Goal: Task Accomplishment & Management: Use online tool/utility

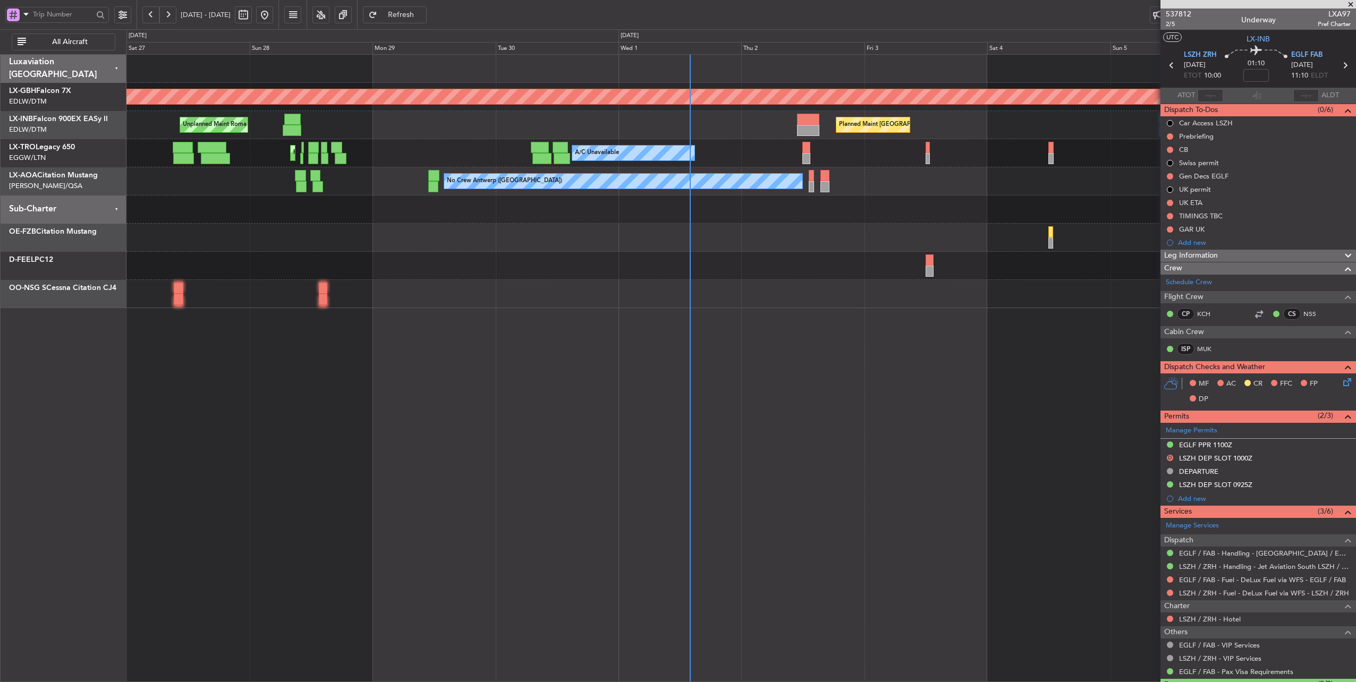
click at [523, 135] on div "Planned Maint [GEOGRAPHIC_DATA] ([GEOGRAPHIC_DATA]) Planned Maint [GEOGRAPHIC_D…" at bounding box center [740, 125] width 1229 height 28
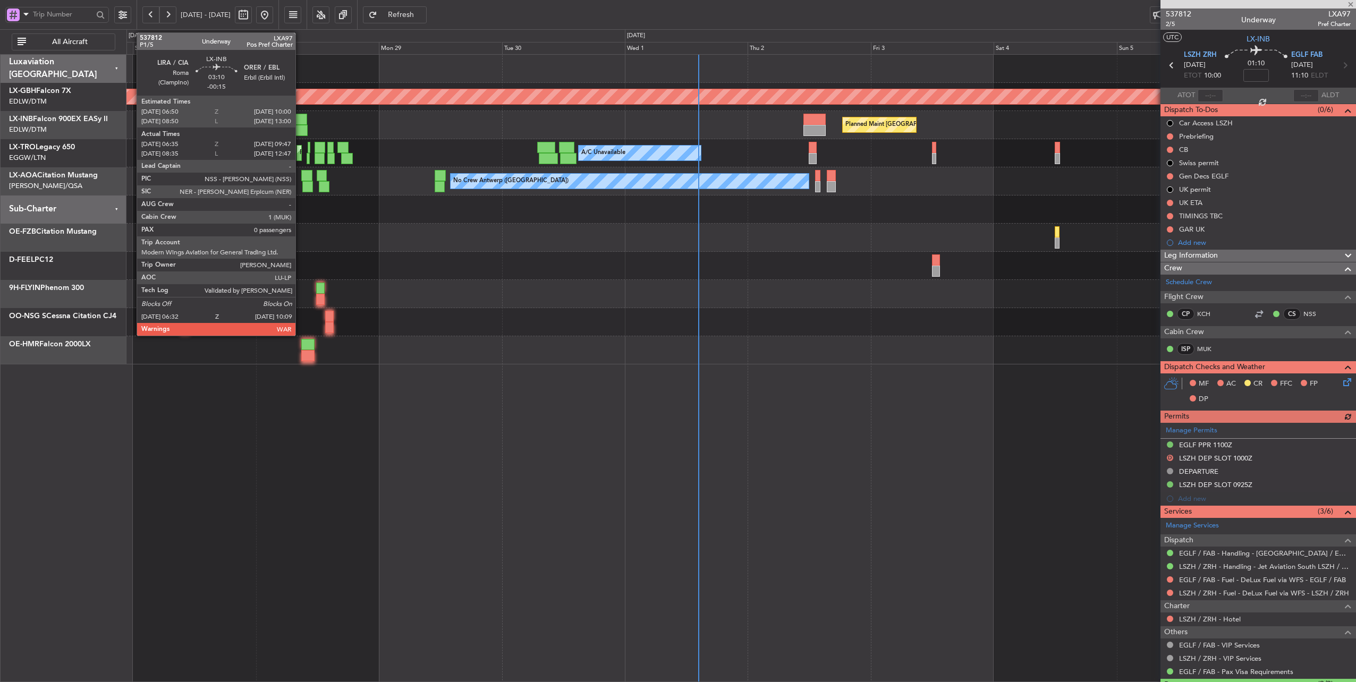
click at [301, 121] on div at bounding box center [299, 119] width 16 height 11
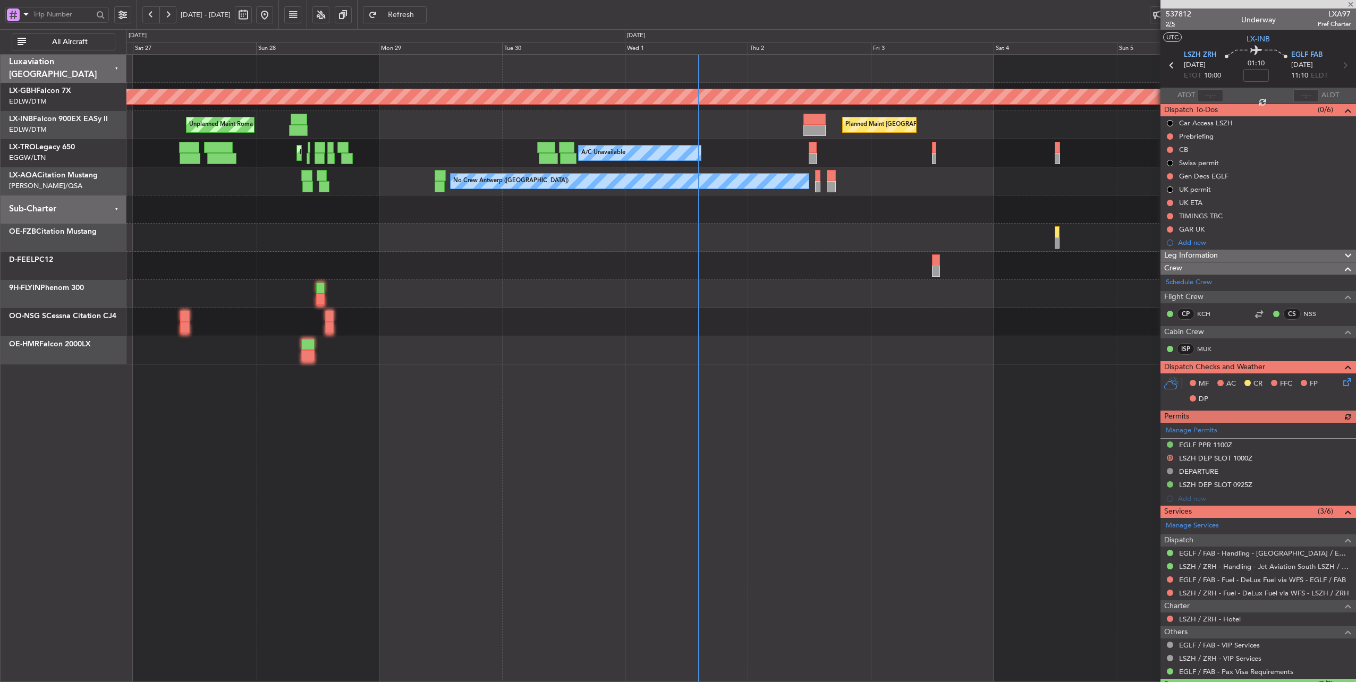
type input "-00:15"
type input "06:35"
type input "09:47"
type input "0"
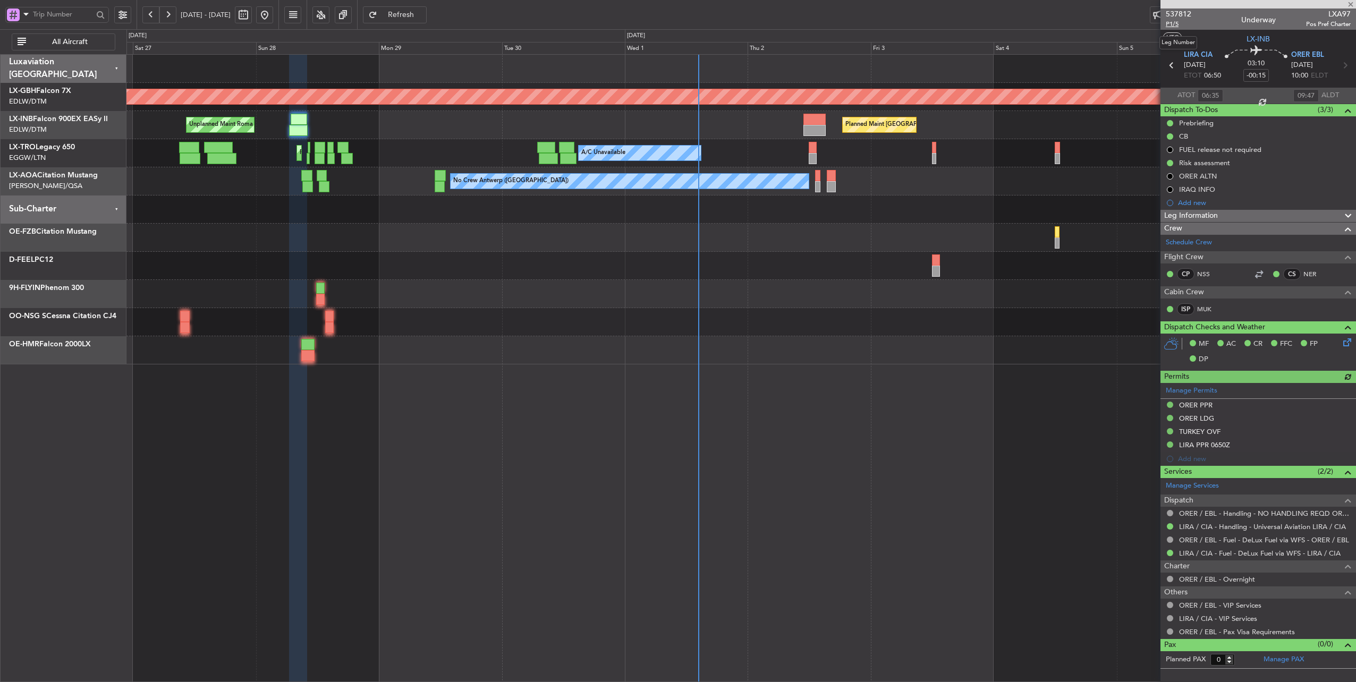
click at [1171, 22] on span "P1/5" at bounding box center [1178, 24] width 25 height 9
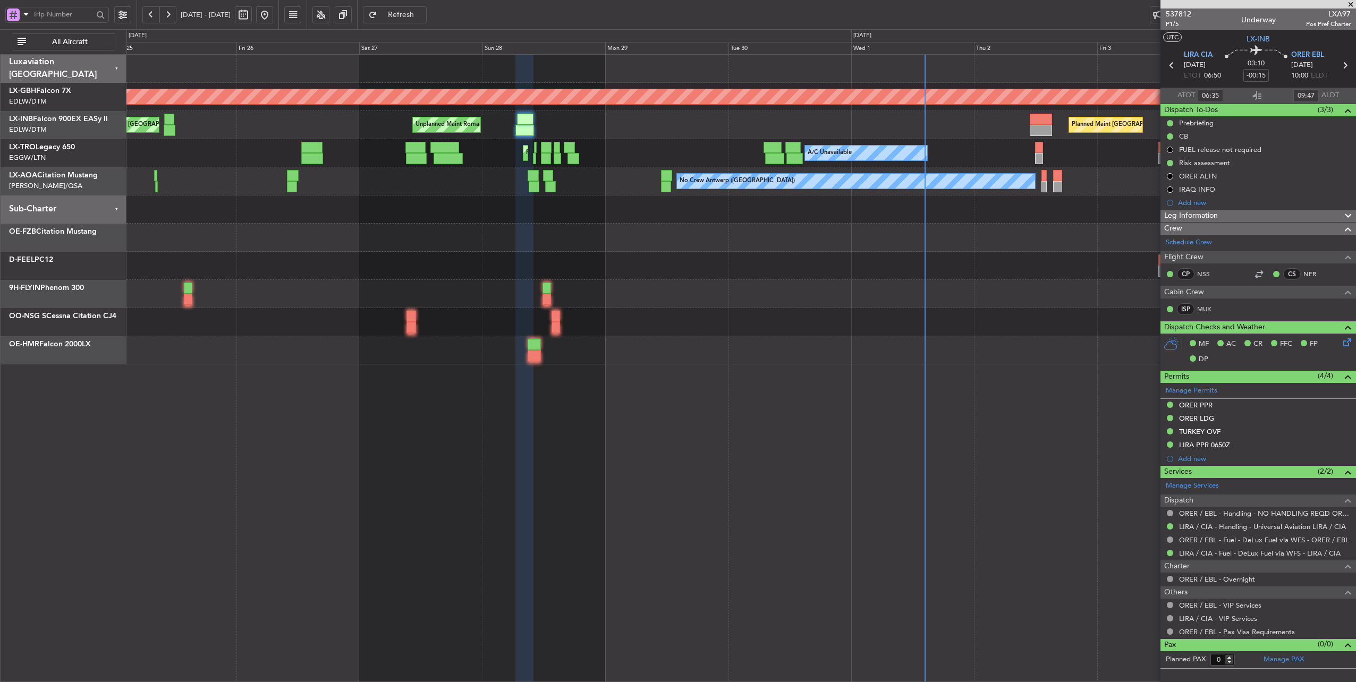
click at [594, 124] on div "Planned Maint [GEOGRAPHIC_DATA] Unplanned Maint [GEOGRAPHIC_DATA] ([GEOGRAPHIC_…" at bounding box center [740, 125] width 1229 height 28
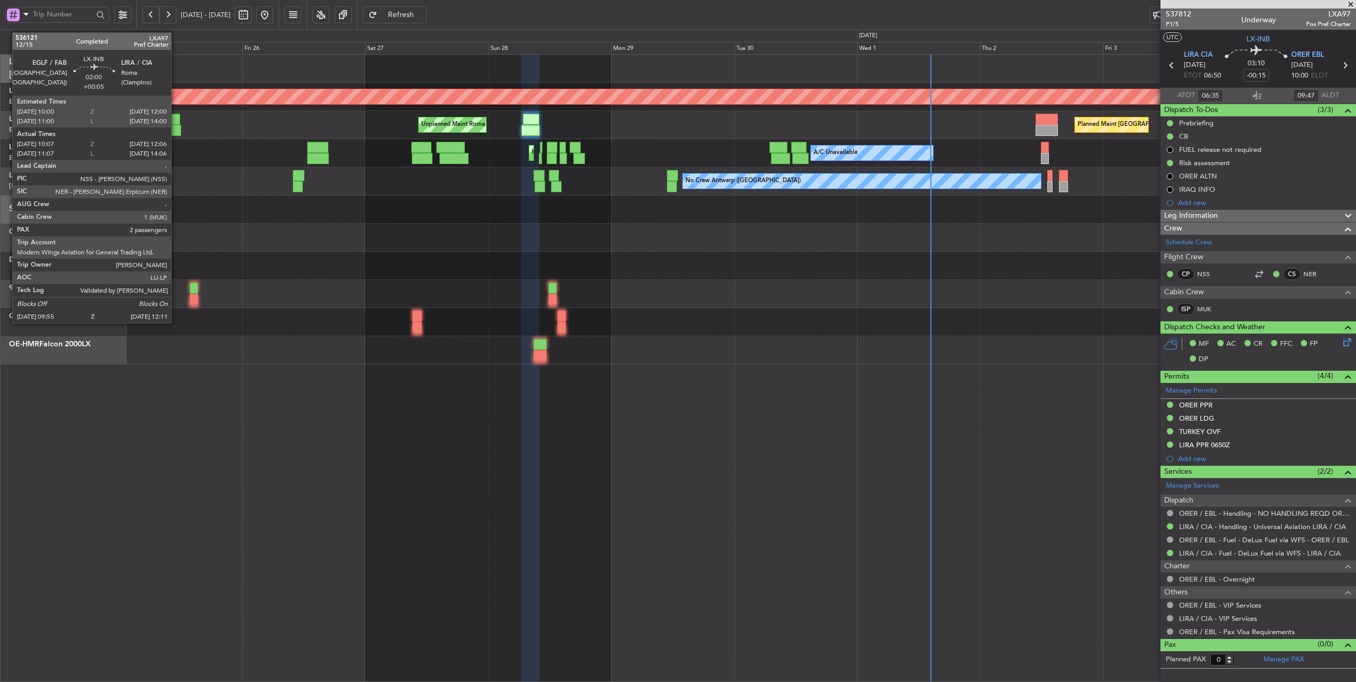
click at [176, 127] on div at bounding box center [175, 130] width 12 height 11
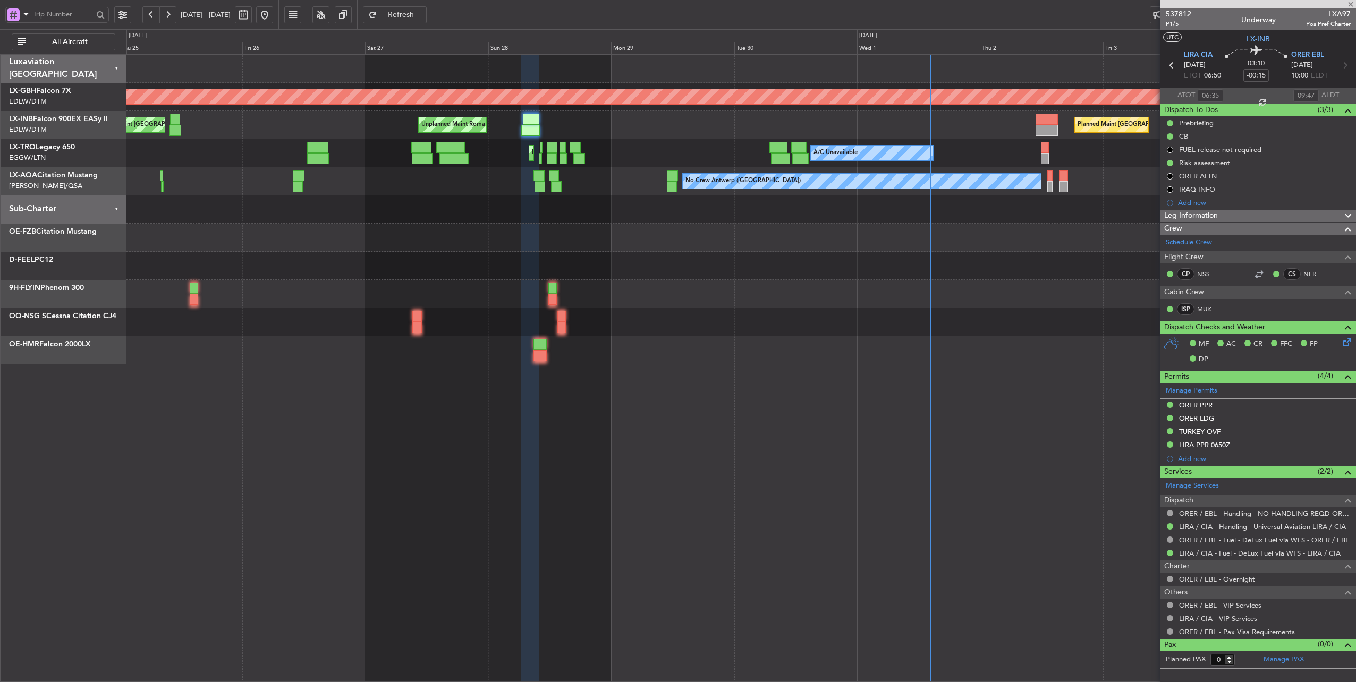
type input "+00:05"
type input "10:07"
type input "12:06"
type input "2"
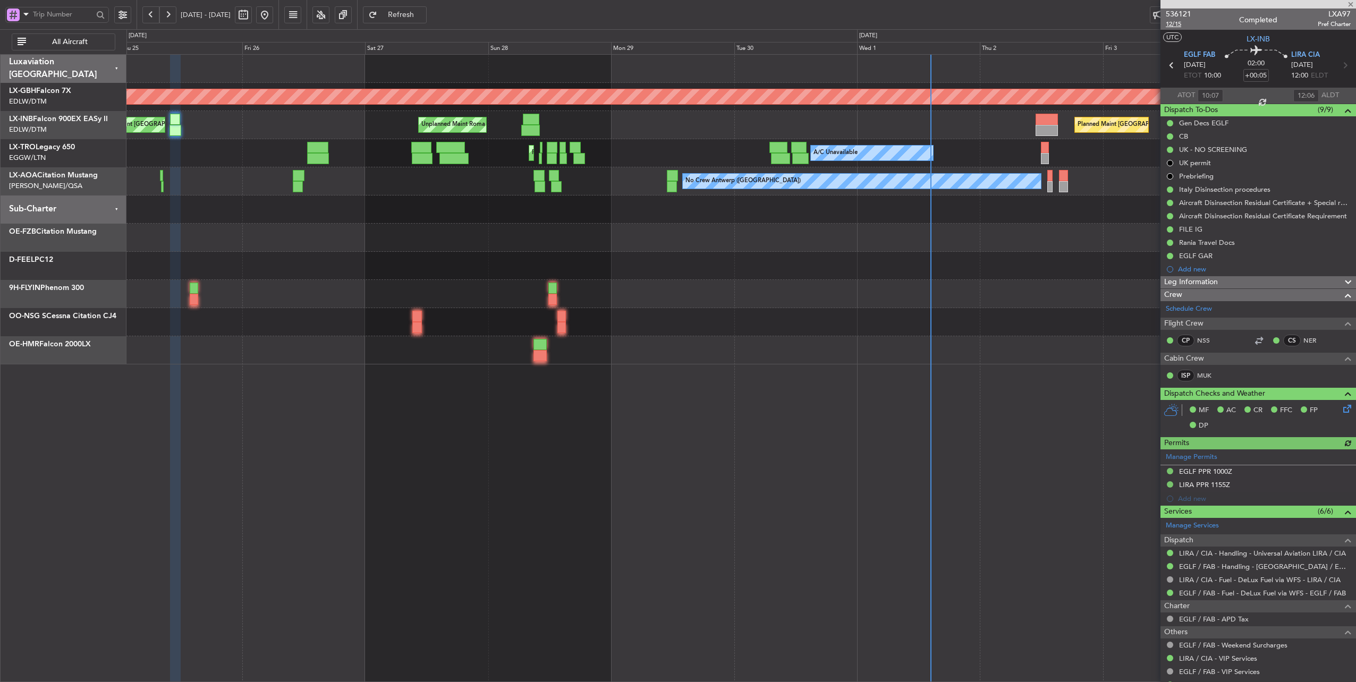
click at [1175, 23] on span "12/15" at bounding box center [1178, 24] width 25 height 9
